Goal: Task Accomplishment & Management: Manage account settings

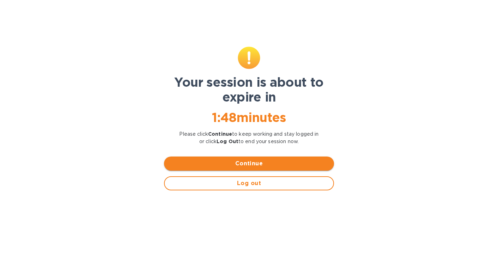
click at [256, 166] on span "Continue" at bounding box center [249, 163] width 159 height 8
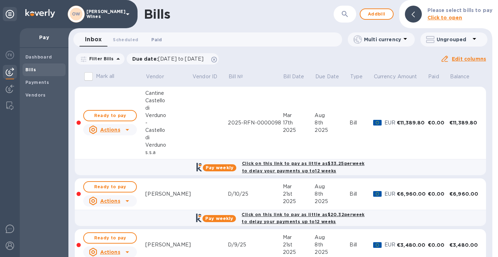
click at [153, 37] on span "Paid 0" at bounding box center [156, 39] width 11 height 7
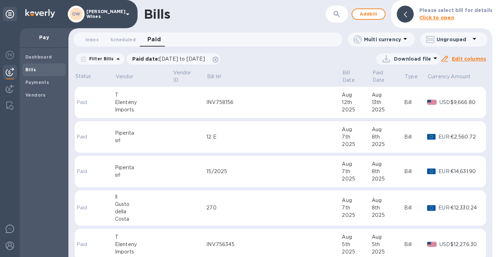
click at [153, 38] on span "Paid 0" at bounding box center [154, 40] width 14 height 10
click at [118, 106] on div "Imports" at bounding box center [143, 109] width 57 height 7
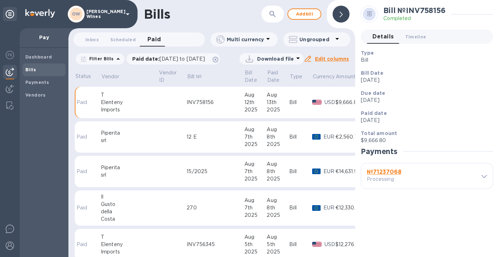
click at [392, 173] on b "№ 71237068" at bounding box center [384, 171] width 35 height 7
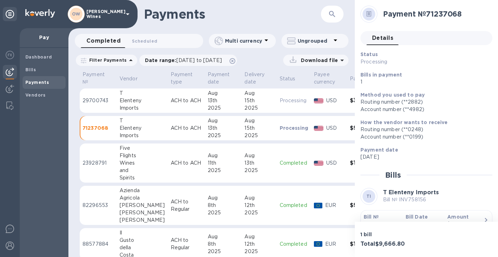
click at [129, 101] on div "Elenteny" at bounding box center [141, 100] width 45 height 7
drag, startPoint x: 494, startPoint y: 98, endPoint x: 495, endPoint y: 120, distance: 21.9
click at [495, 120] on div "Payment № 29700743 Details 0 Status Processing Bills in payment 5 Method you us…" at bounding box center [426, 111] width 143 height 222
click at [15, 227] on div at bounding box center [10, 230] width 14 height 17
click at [102, 128] on p "71237068" at bounding box center [97, 127] width 31 height 7
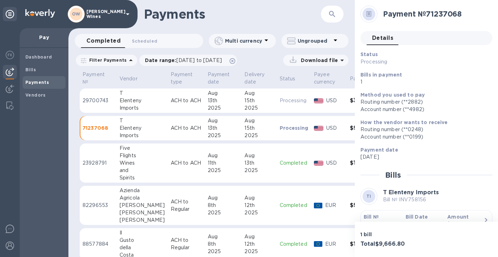
click at [102, 99] on p "29700743" at bounding box center [97, 100] width 31 height 7
click at [30, 72] on b "Bills" at bounding box center [30, 69] width 11 height 5
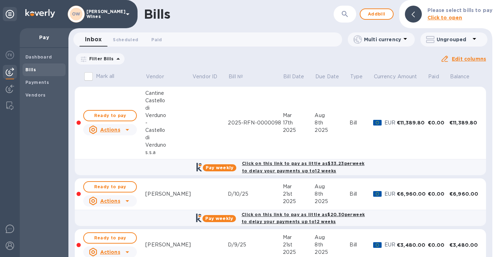
click at [281, 20] on div "Bills" at bounding box center [229, 14] width 170 height 15
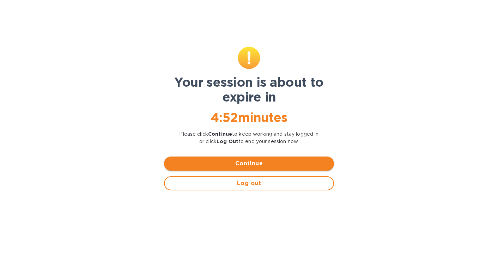
click at [259, 163] on span "Continue" at bounding box center [249, 163] width 159 height 8
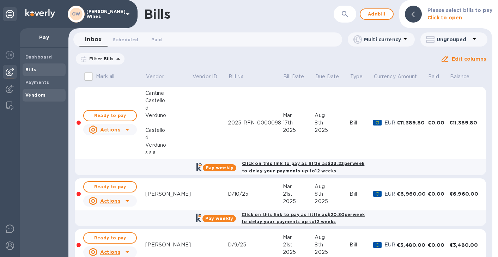
click at [35, 93] on b "Vendors" at bounding box center [35, 94] width 20 height 5
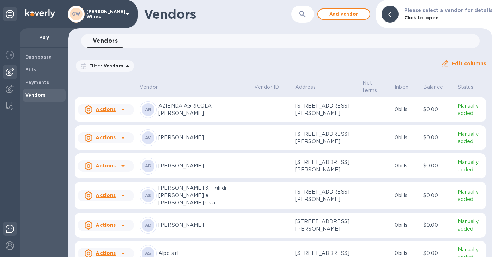
click at [9, 232] on img at bounding box center [10, 229] width 8 height 8
click at [291, 20] on form "​" at bounding box center [296, 14] width 34 height 17
click at [306, 17] on icon "button" at bounding box center [302, 14] width 8 height 8
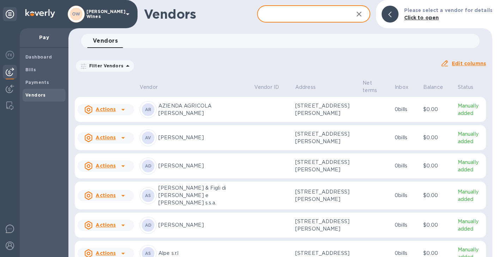
type input "T Elenteny"
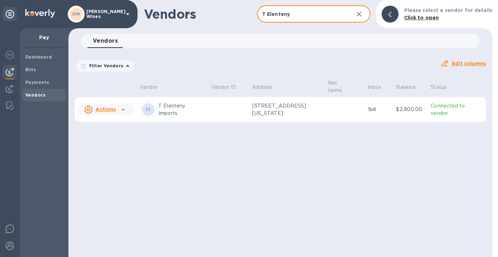
click at [123, 111] on icon at bounding box center [123, 109] width 8 height 8
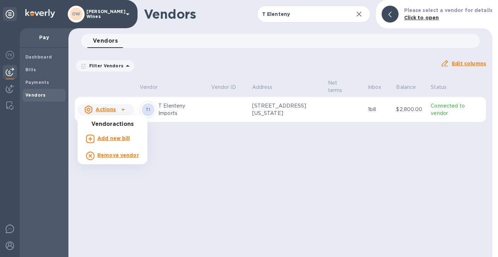
click at [115, 139] on b "Add new bill" at bounding box center [113, 138] width 33 height 6
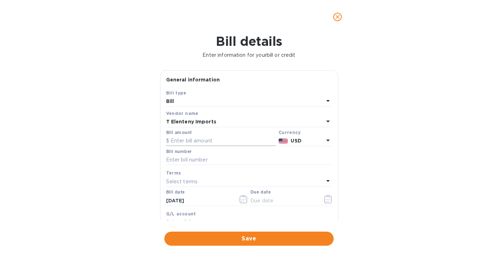
click at [192, 142] on input "text" at bounding box center [221, 141] width 110 height 11
paste input "680.71"
type input "680.71"
click at [180, 161] on input "text" at bounding box center [249, 160] width 166 height 11
paste input "INV758553"
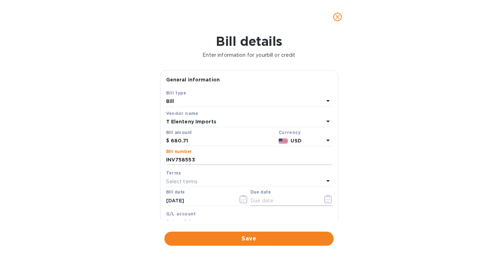
type input "INV758553"
click at [324, 203] on icon "button" at bounding box center [328, 199] width 8 height 8
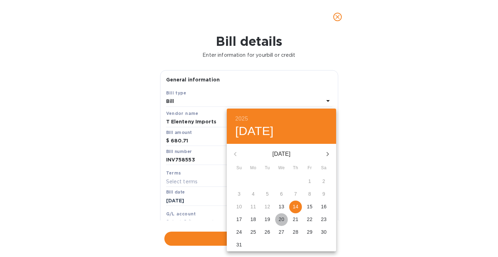
click at [280, 221] on p "20" at bounding box center [281, 219] width 6 height 7
type input "[DATE]"
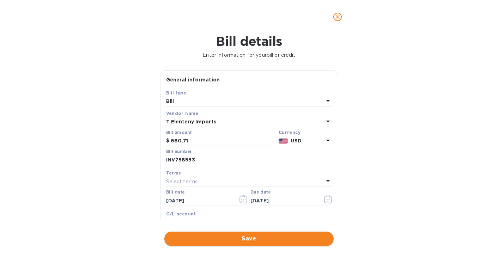
click at [261, 241] on span "Save" at bounding box center [249, 238] width 158 height 8
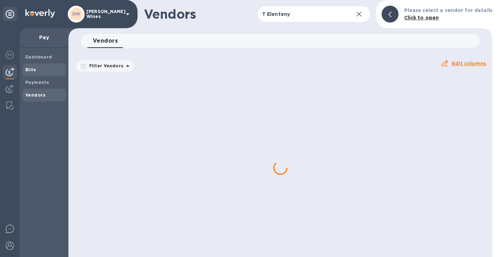
click at [36, 67] on span "Bills" at bounding box center [43, 69] width 37 height 7
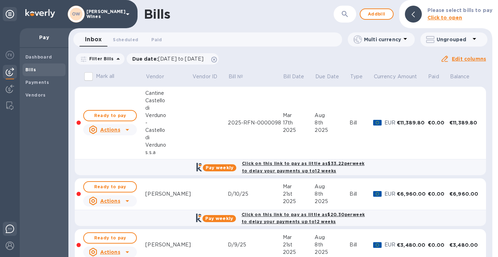
click at [8, 228] on img at bounding box center [10, 229] width 8 height 8
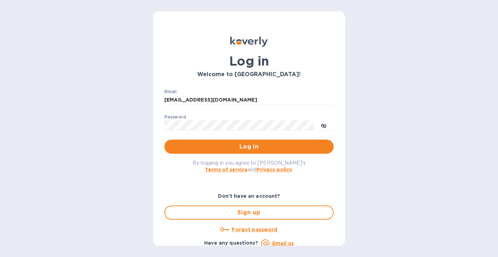
click at [252, 141] on button "Log in" at bounding box center [248, 147] width 169 height 14
click at [254, 155] on div "By logging in you agree to [PERSON_NAME]'s Terms of service and Privacy policy ." at bounding box center [249, 166] width 180 height 25
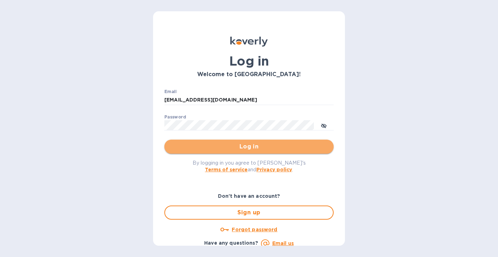
click at [254, 151] on button "Log in" at bounding box center [248, 147] width 169 height 14
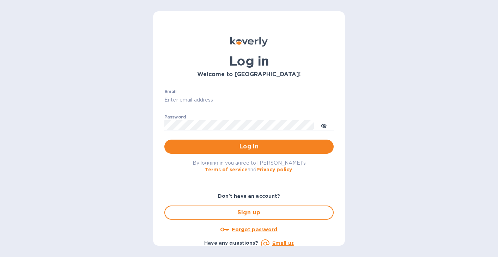
type input "[EMAIL_ADDRESS][DOMAIN_NAME]"
click at [257, 231] on u "Forgot password" at bounding box center [254, 230] width 45 height 6
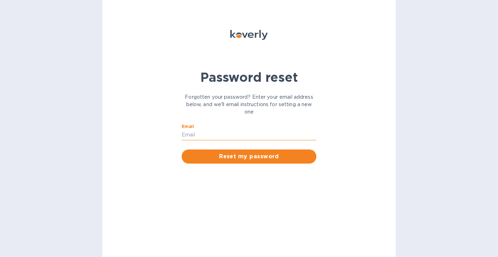
click at [233, 135] on input "Email" at bounding box center [249, 135] width 135 height 11
type input "[EMAIL_ADDRESS][DOMAIN_NAME]"
click at [245, 159] on span "Reset my password" at bounding box center [248, 156] width 123 height 8
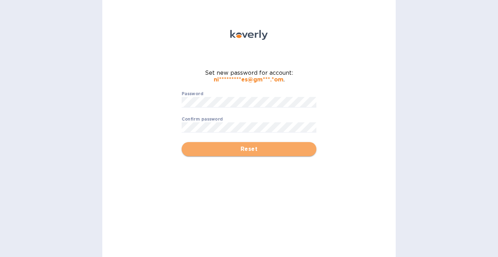
click at [249, 145] on span "Reset" at bounding box center [248, 149] width 123 height 8
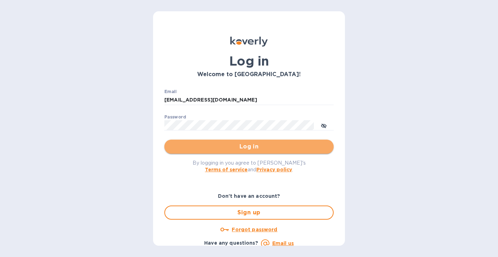
click at [249, 149] on span "Log in" at bounding box center [249, 146] width 158 height 8
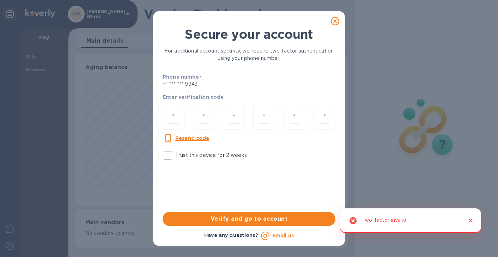
scroll to position [152, 274]
click at [168, 156] on input "Trust this device for 2 weeks" at bounding box center [167, 155] width 15 height 15
checkbox input "true"
click at [174, 114] on input "number" at bounding box center [173, 117] width 10 height 13
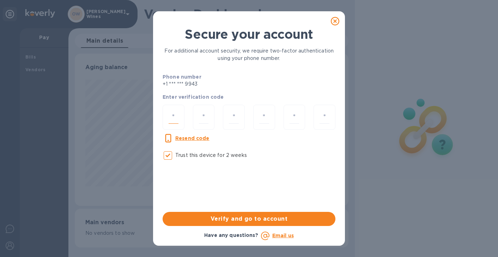
type input "9"
type input "6"
type input "1"
type input "4"
type input "3"
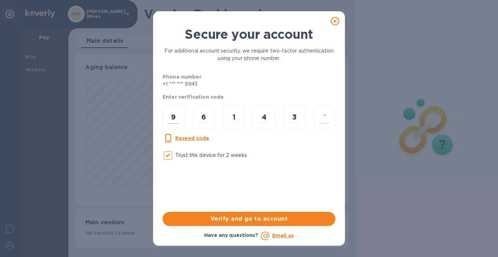
type input "2"
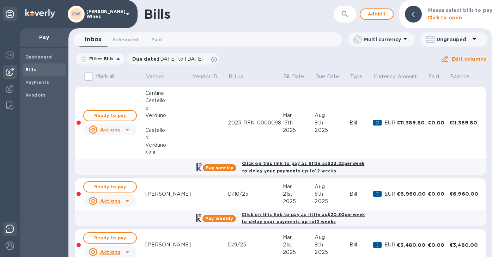
click at [15, 225] on div at bounding box center [10, 230] width 14 height 17
click at [12, 229] on img at bounding box center [10, 229] width 8 height 8
